Goal: Task Accomplishment & Management: Manage account settings

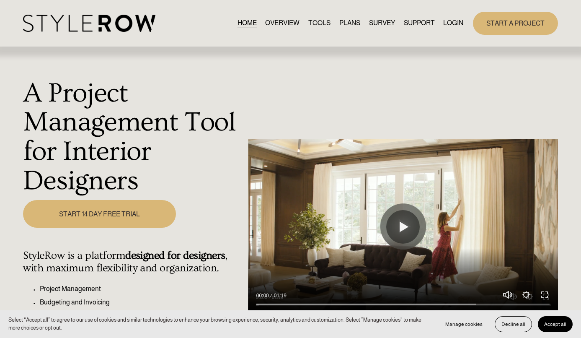
click at [449, 20] on link "LOGIN" at bounding box center [453, 23] width 20 height 11
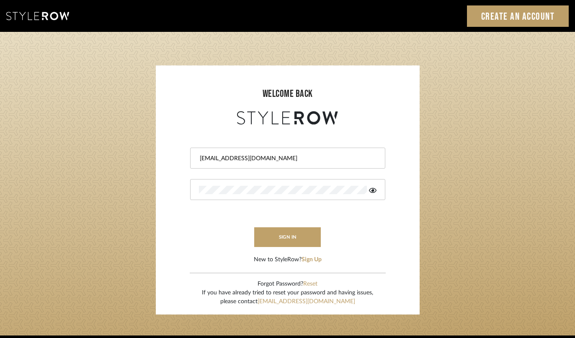
type input "[EMAIL_ADDRESS][DOMAIN_NAME]"
click at [300, 238] on button "sign in" at bounding box center [287, 237] width 67 height 20
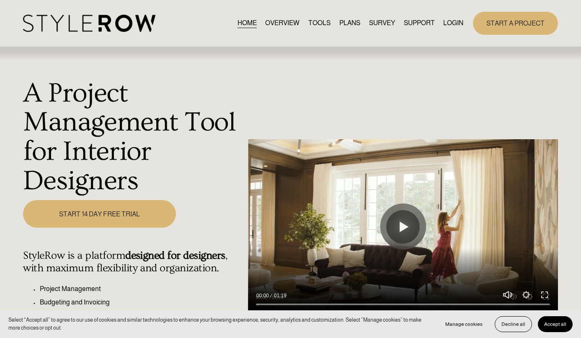
click at [457, 24] on link "LOGIN" at bounding box center [453, 23] width 20 height 11
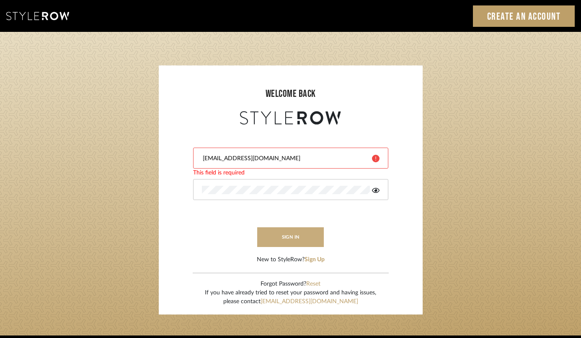
type input "ldbarnes@mac.com"
click at [284, 235] on button "sign in" at bounding box center [290, 237] width 67 height 20
click at [277, 195] on div at bounding box center [290, 189] width 195 height 21
click at [290, 234] on button "sign in" at bounding box center [290, 237] width 67 height 20
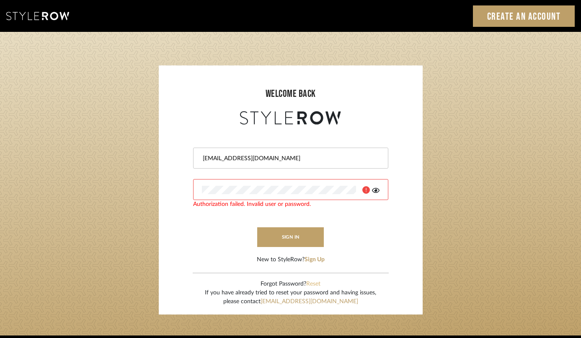
click at [313, 283] on button "Reset" at bounding box center [313, 283] width 14 height 9
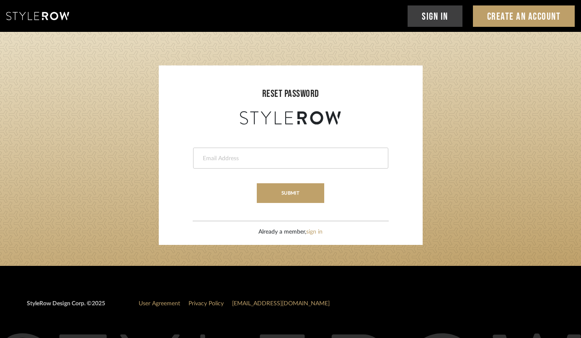
click at [229, 157] on input "email" at bounding box center [290, 158] width 176 height 8
type input "ldbarnes@mac.com"
click at [294, 187] on button "submit" at bounding box center [290, 193] width 67 height 20
